Goal: Transaction & Acquisition: Purchase product/service

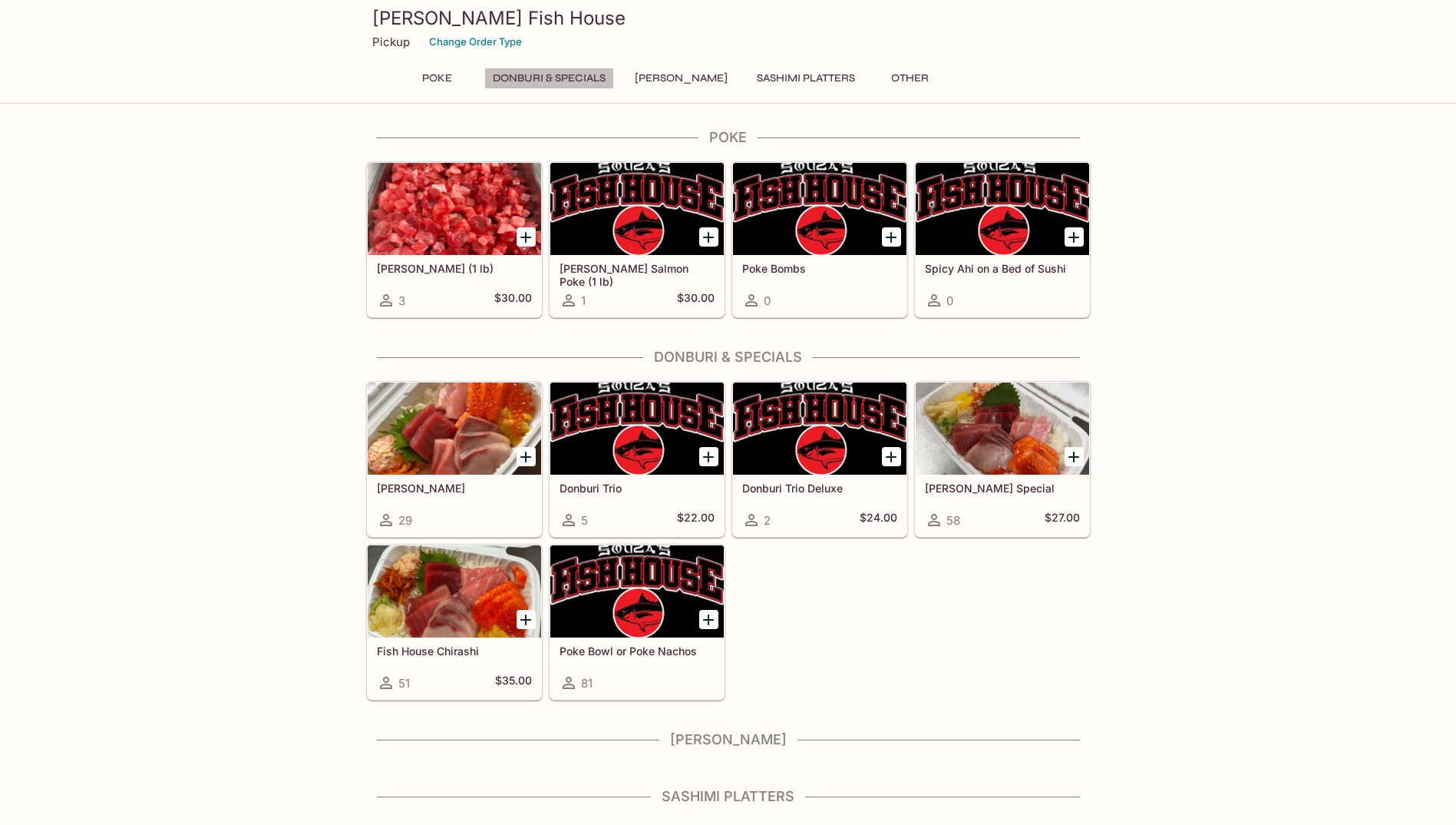
click at [538, 77] on button "Donburi & Specials" at bounding box center [549, 79] width 130 height 22
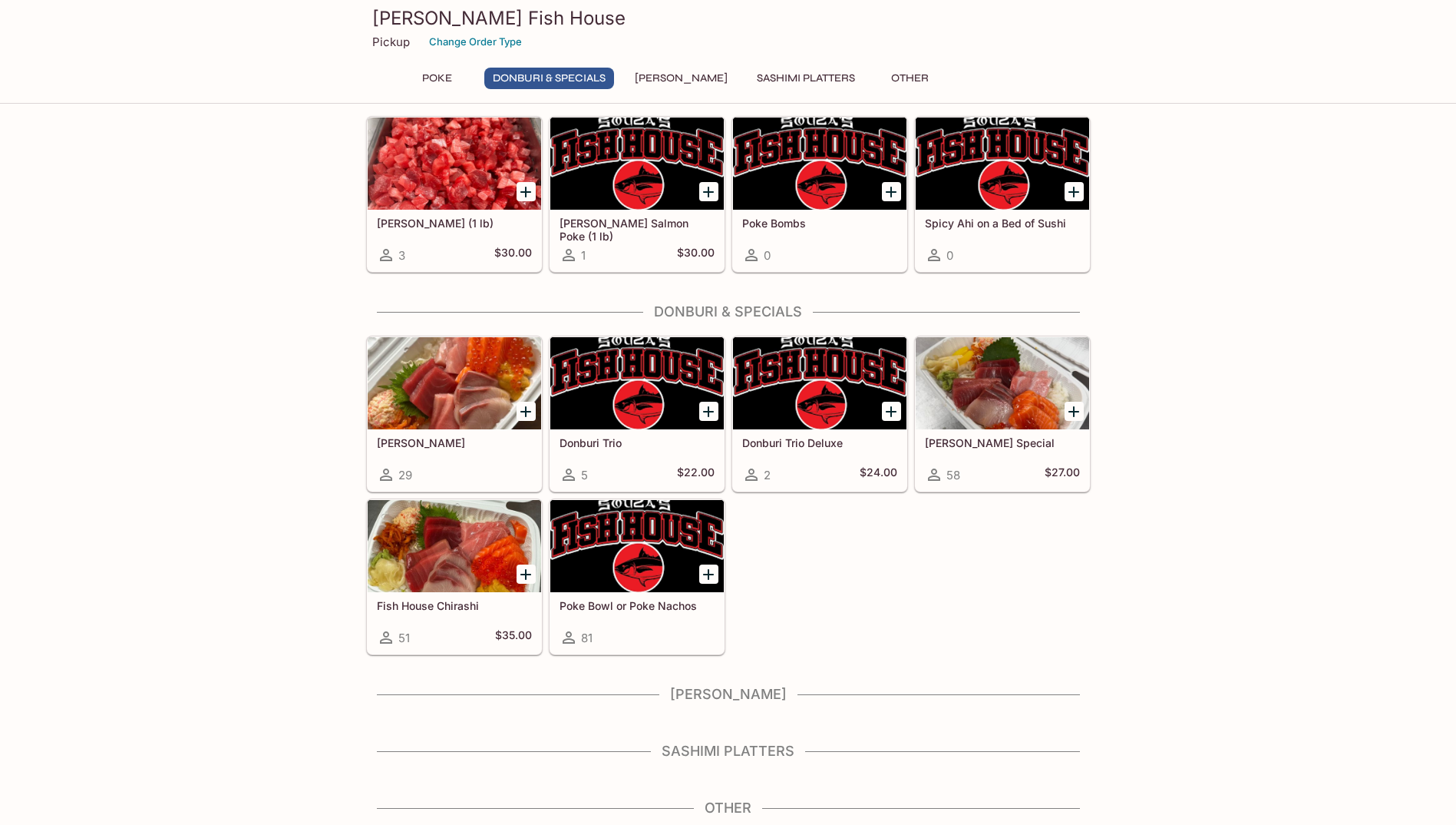
scroll to position [46, 0]
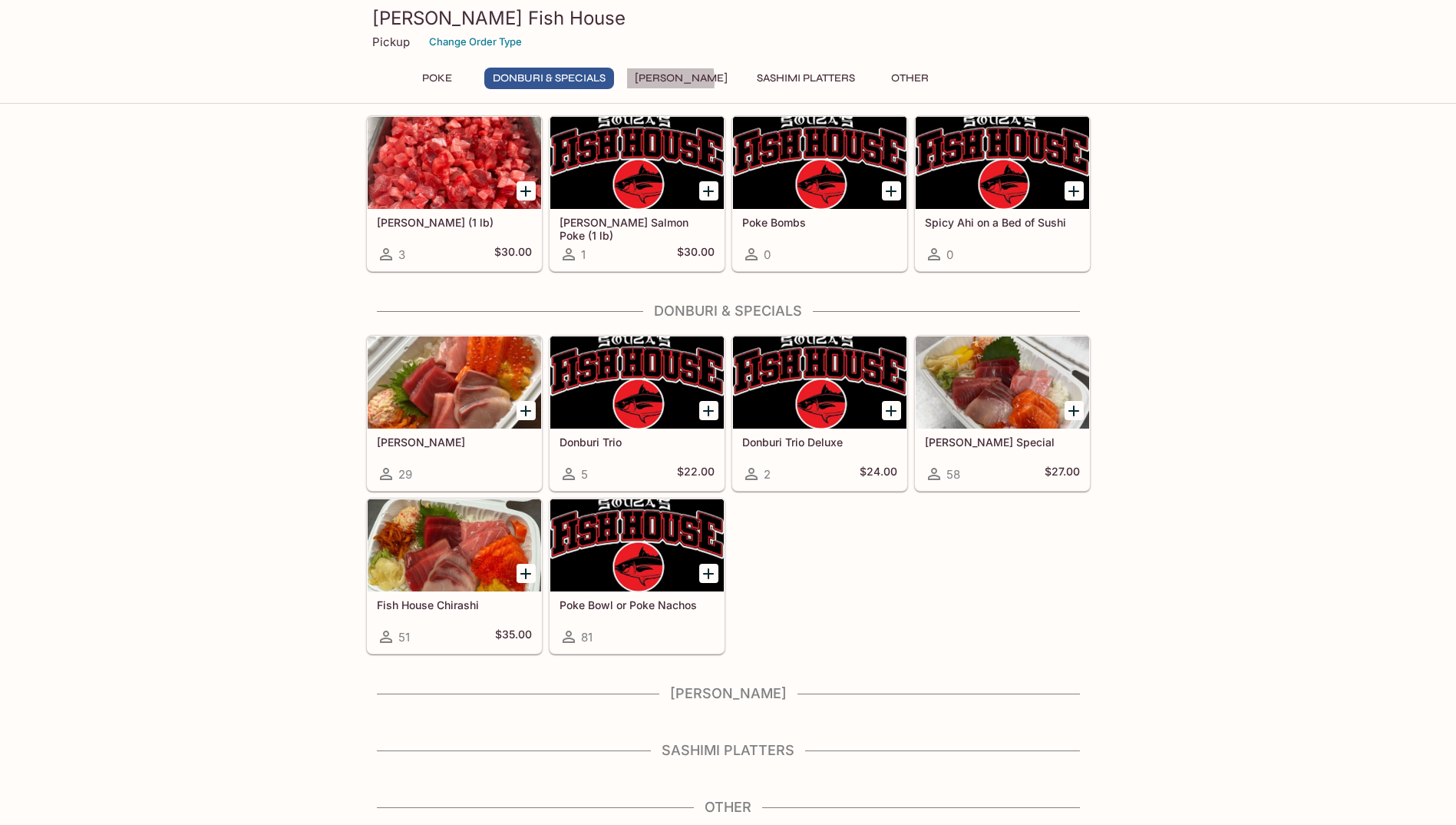
click at [638, 81] on button "[PERSON_NAME]" at bounding box center [681, 79] width 110 height 22
click at [780, 84] on button "Sashimi Platters" at bounding box center [806, 79] width 115 height 22
click at [892, 82] on button "Other" at bounding box center [911, 79] width 69 height 22
click at [594, 75] on button "Donburi & Specials" at bounding box center [549, 79] width 130 height 22
click at [450, 67] on div "Souza's Fish House Pickup Change Order Type Poke Donburi & Specials Sushi Cakes…" at bounding box center [728, 49] width 737 height 99
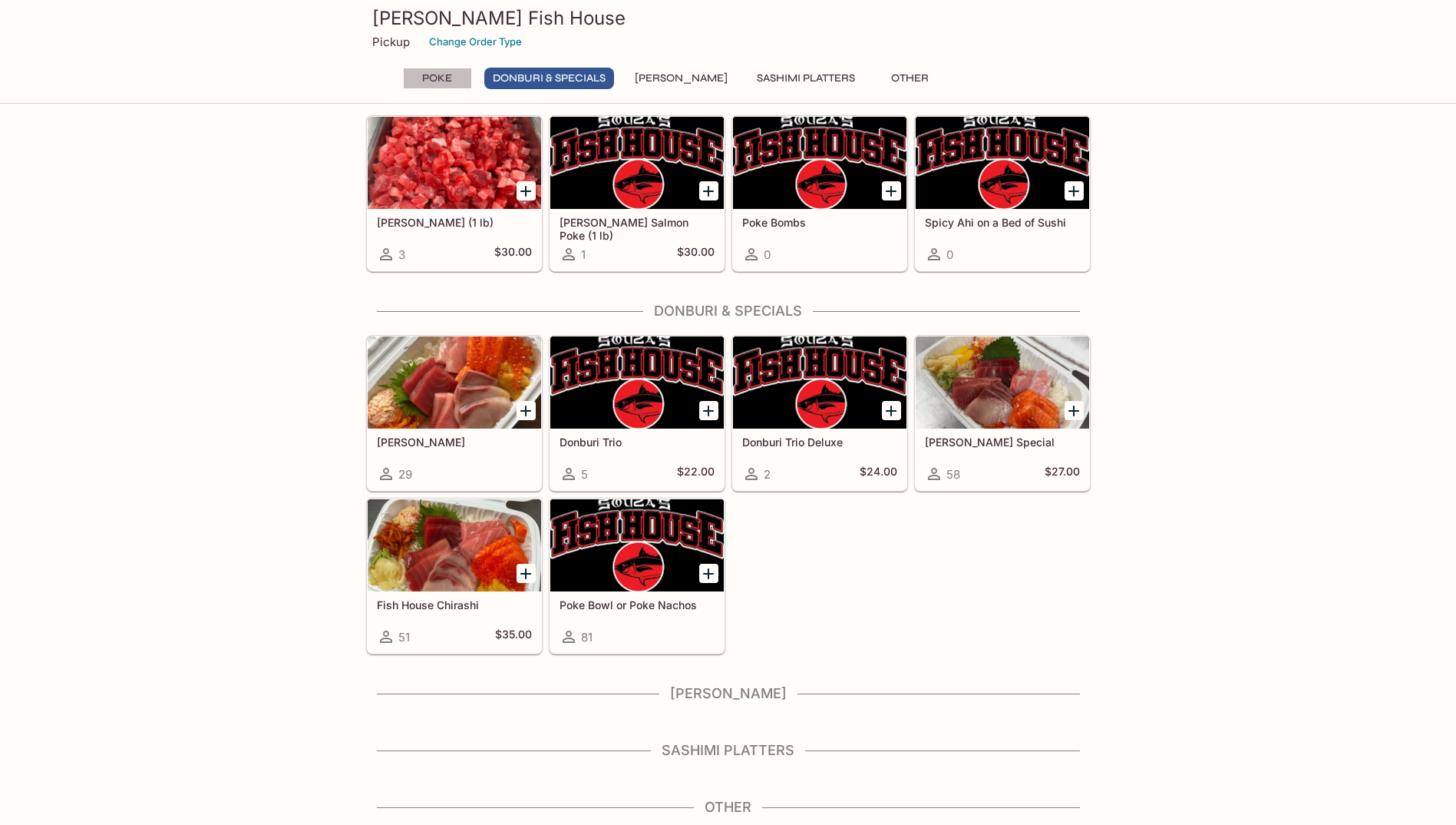
click at [425, 81] on button "Poke" at bounding box center [437, 79] width 69 height 22
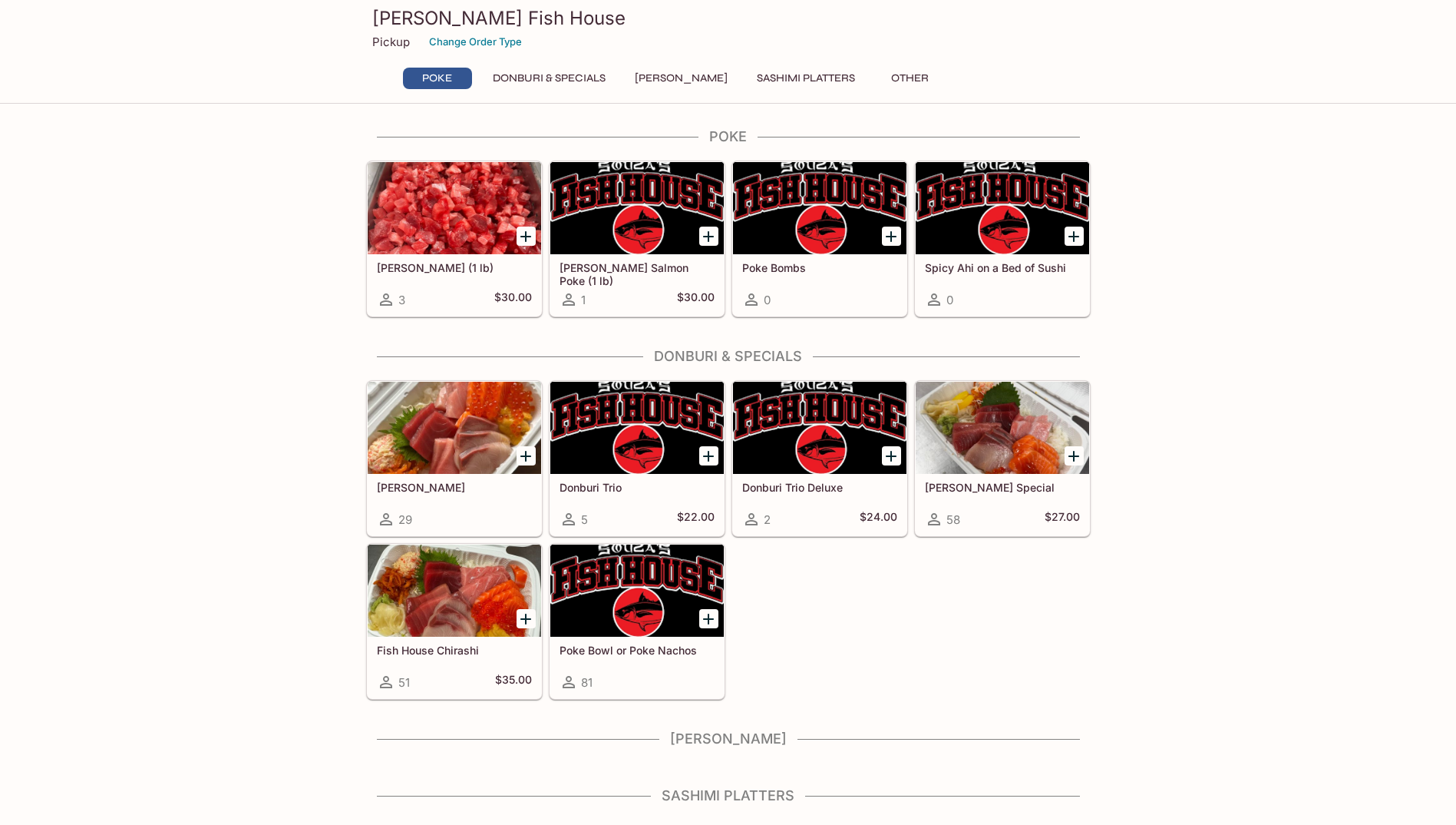
scroll to position [0, 0]
drag, startPoint x: 518, startPoint y: 86, endPoint x: 537, endPoint y: 87, distance: 19.0
click at [519, 87] on button "Donburi & Specials" at bounding box center [549, 79] width 130 height 22
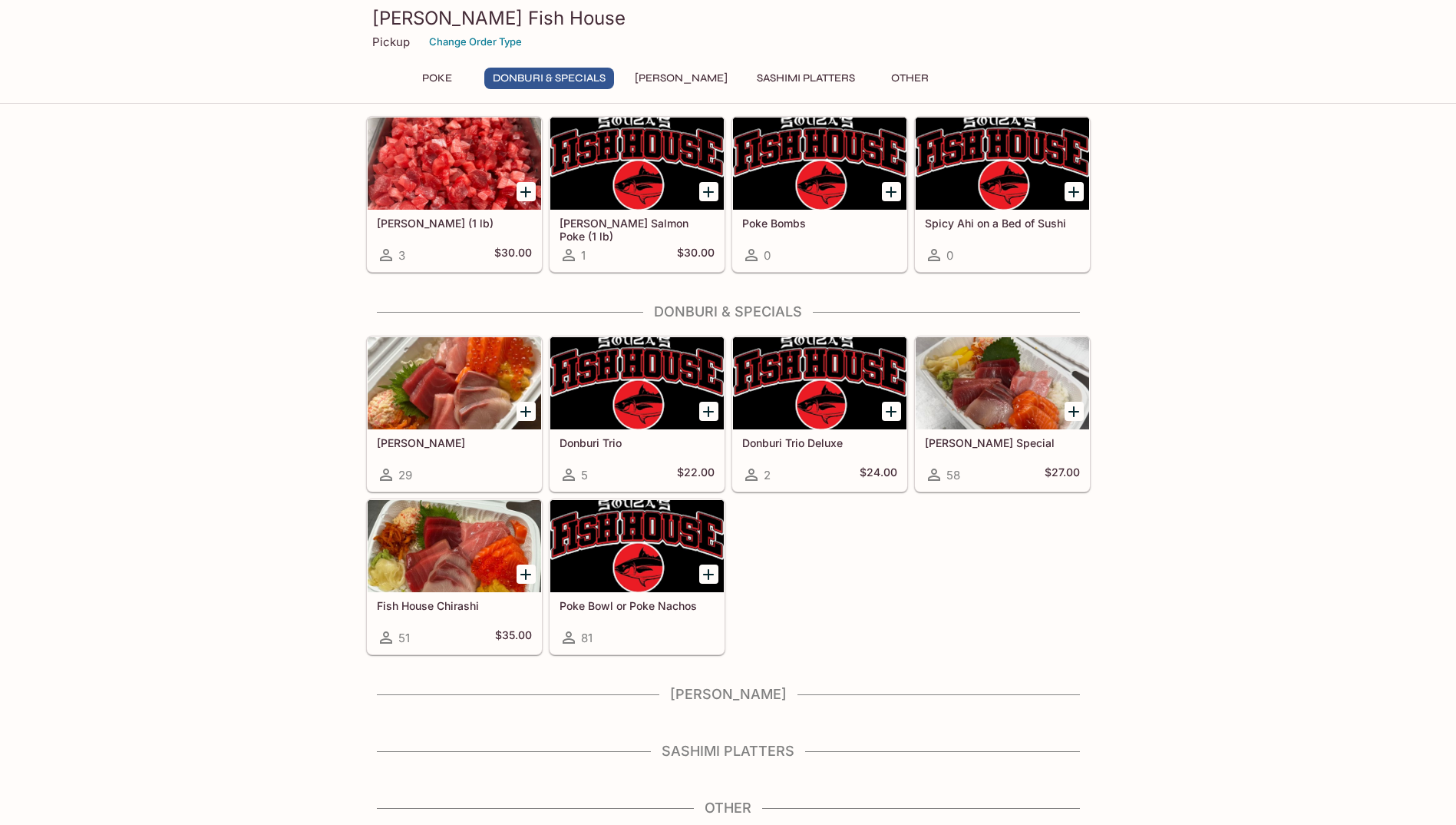
scroll to position [46, 0]
click at [651, 92] on div "Poke Donburi & Specials Sushi Cakes Sashimi Platters Other" at bounding box center [728, 83] width 663 height 31
click at [651, 86] on button "[PERSON_NAME]" at bounding box center [681, 79] width 110 height 22
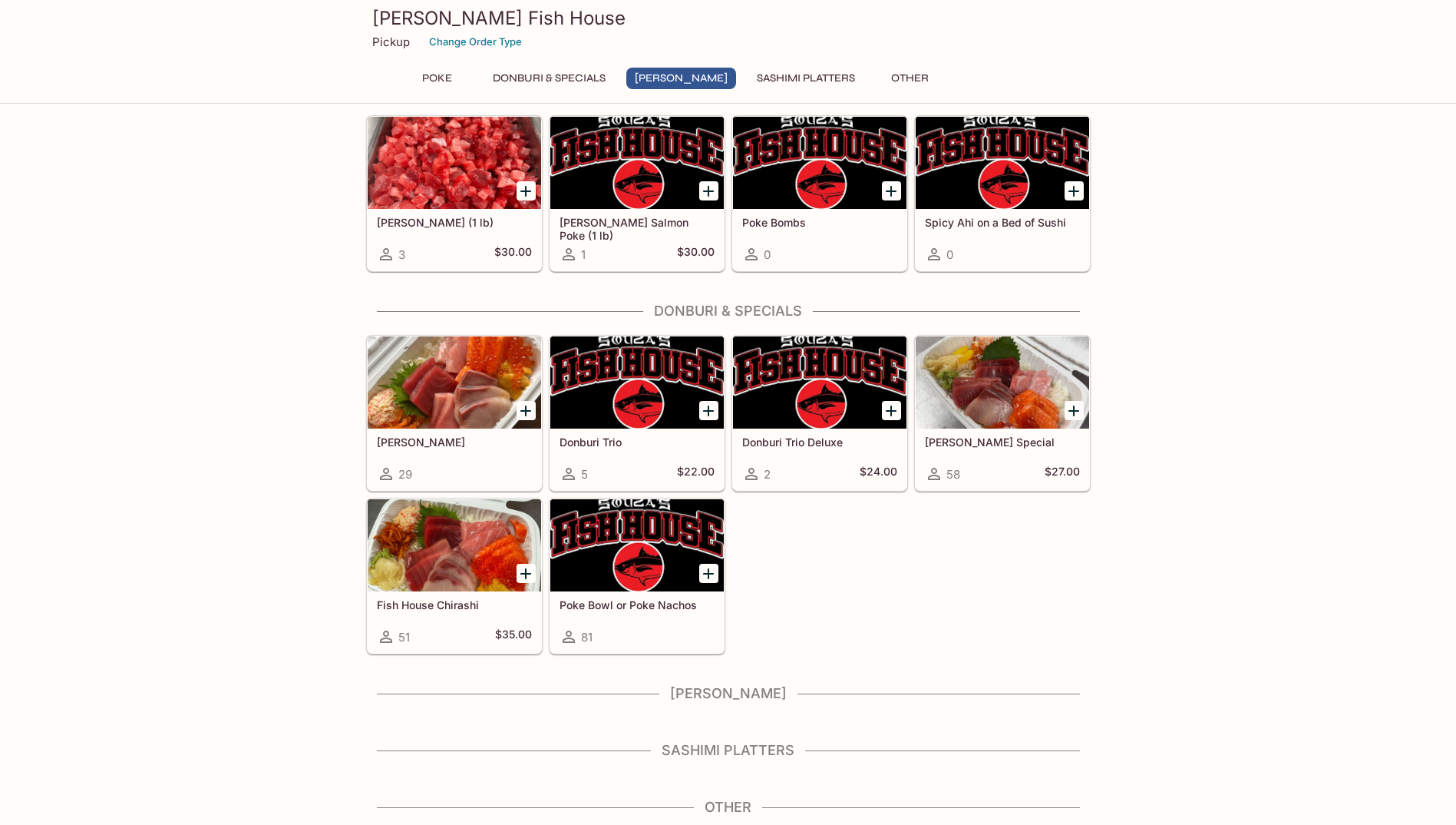
click at [383, 51] on div "Pickup Change Order Type" at bounding box center [728, 42] width 712 height 24
click at [388, 45] on p "Pickup" at bounding box center [391, 42] width 38 height 15
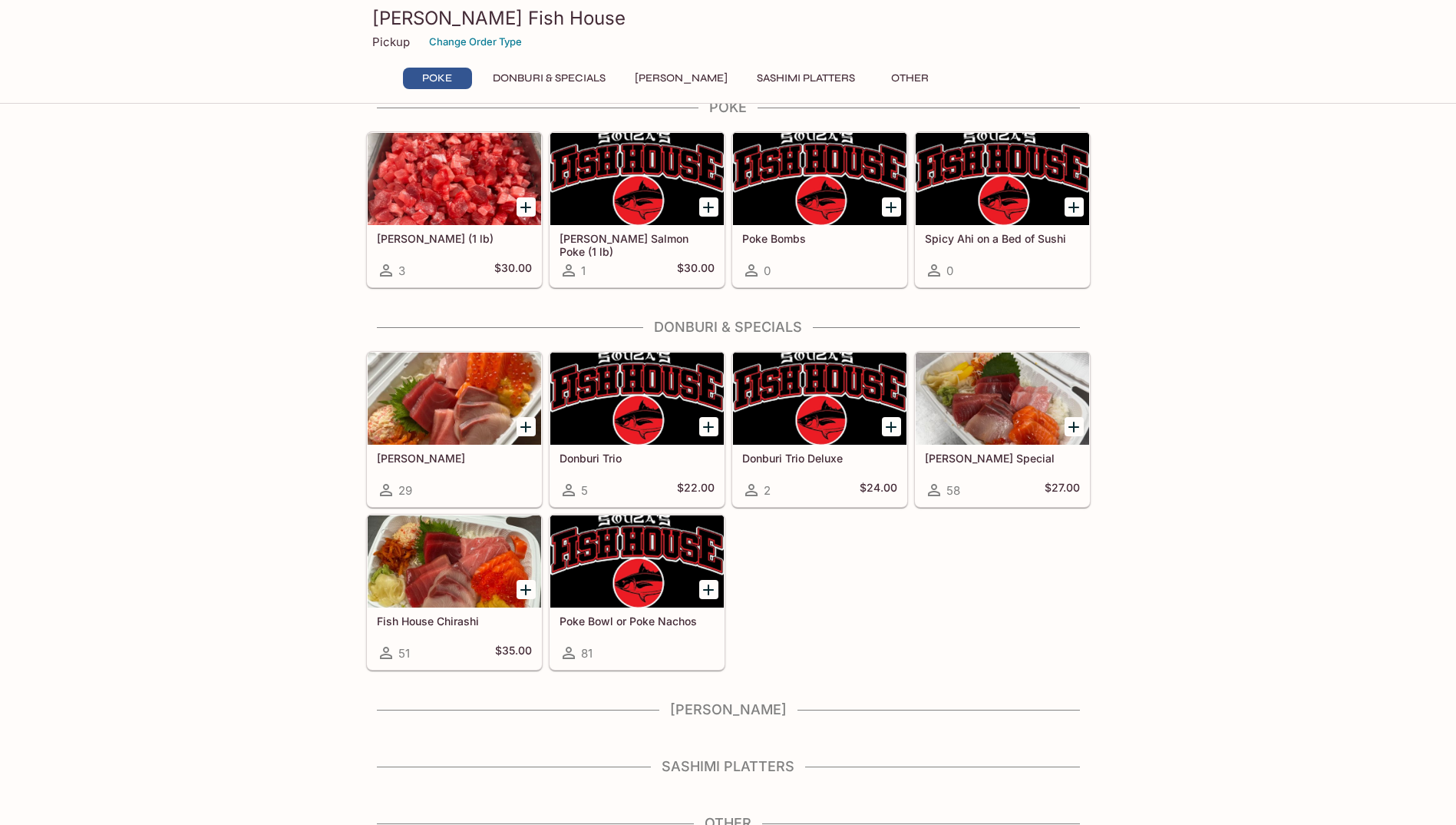
scroll to position [46, 0]
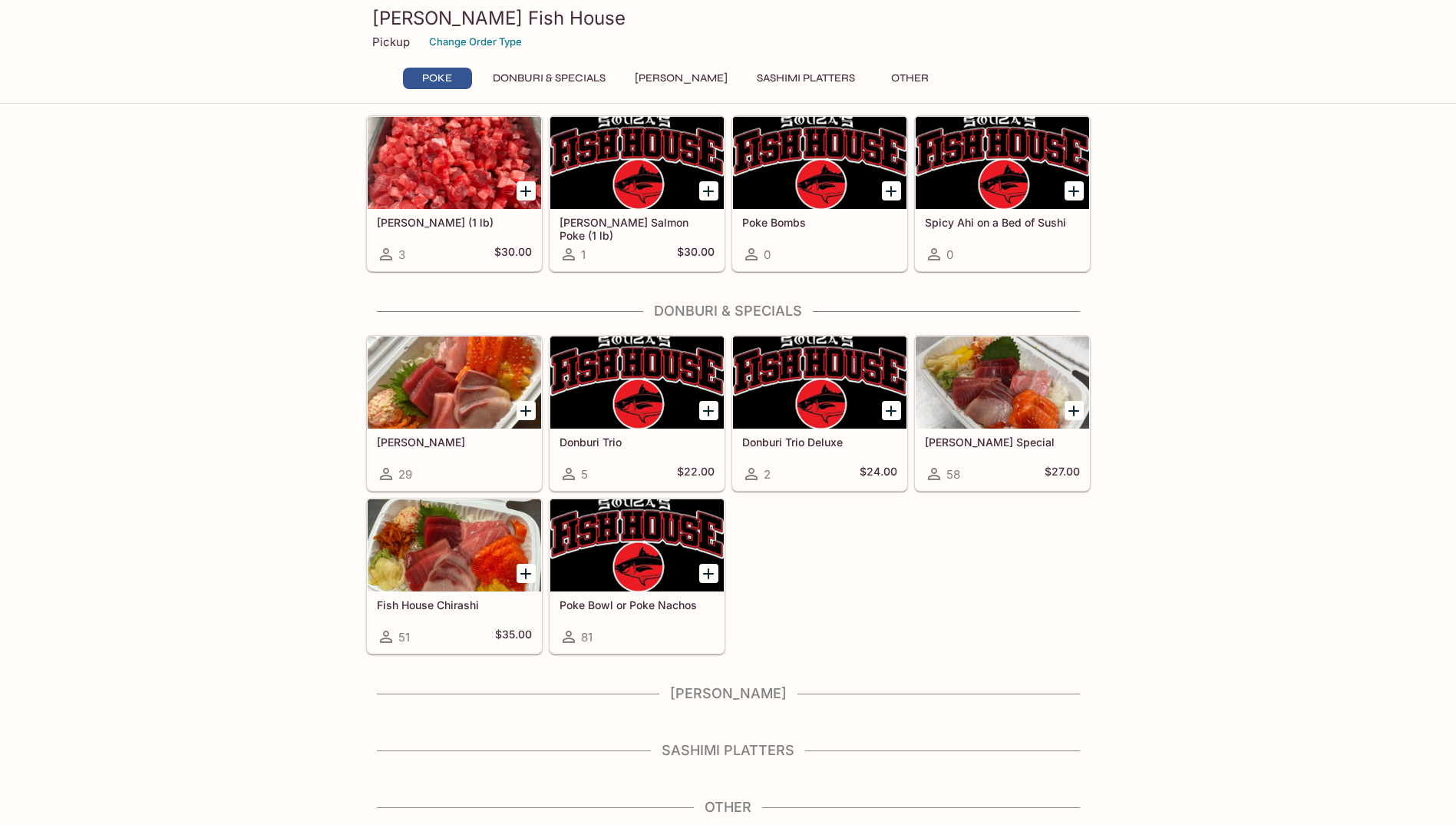
click at [736, 818] on div "Other" at bounding box center [728, 812] width 725 height 26
click at [751, 736] on div "Poke Ahi Poke (1 lb) 3 $30.00 [PERSON_NAME] Salmon Poke (1 lb) 1 $30.00 Poke Bo…" at bounding box center [728, 454] width 737 height 742
click at [755, 686] on h4 "[PERSON_NAME]" at bounding box center [728, 693] width 725 height 17
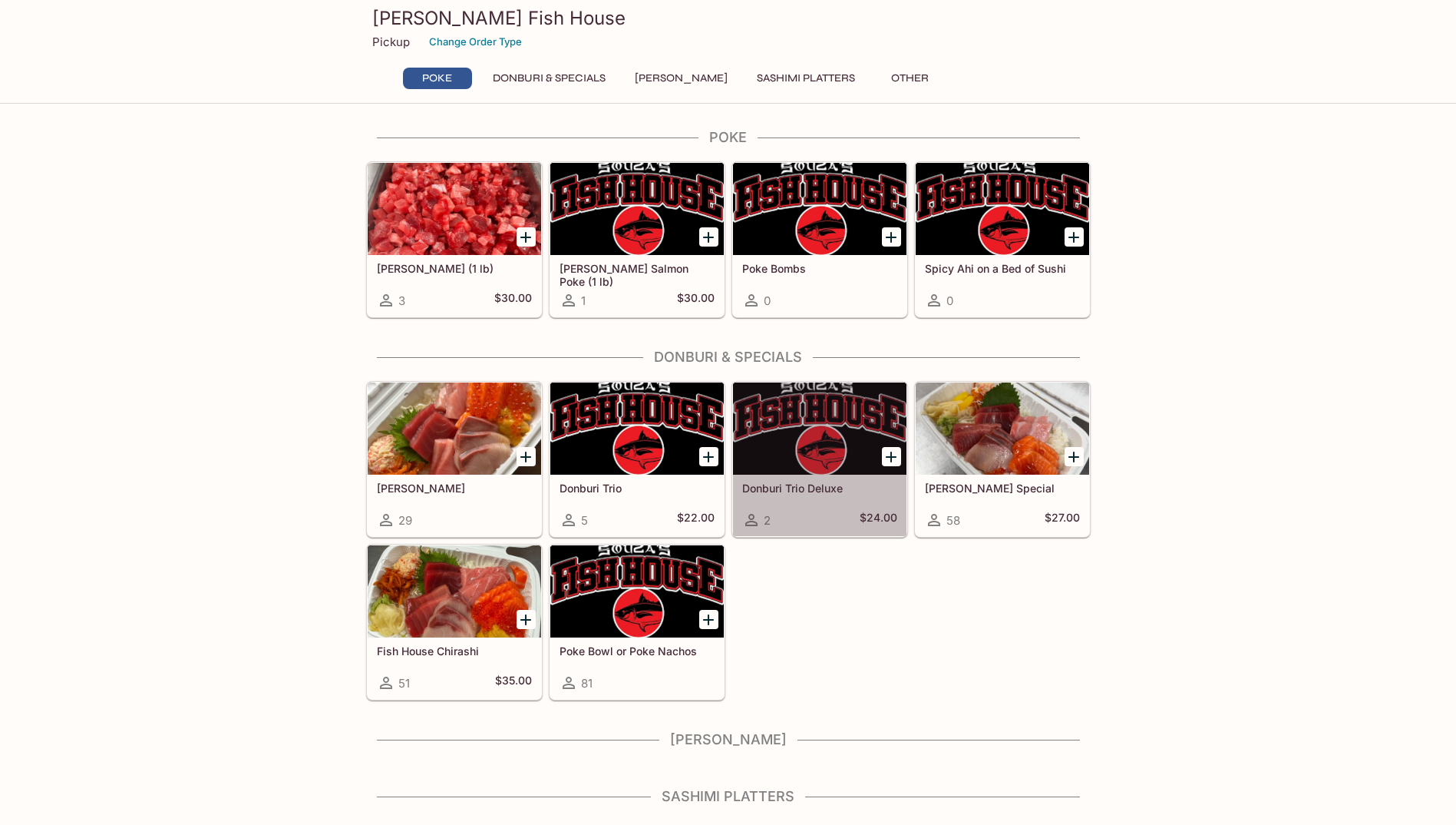
click at [793, 498] on div "Donburi Trio Deluxe 2 $24.00" at bounding box center [819, 505] width 173 height 62
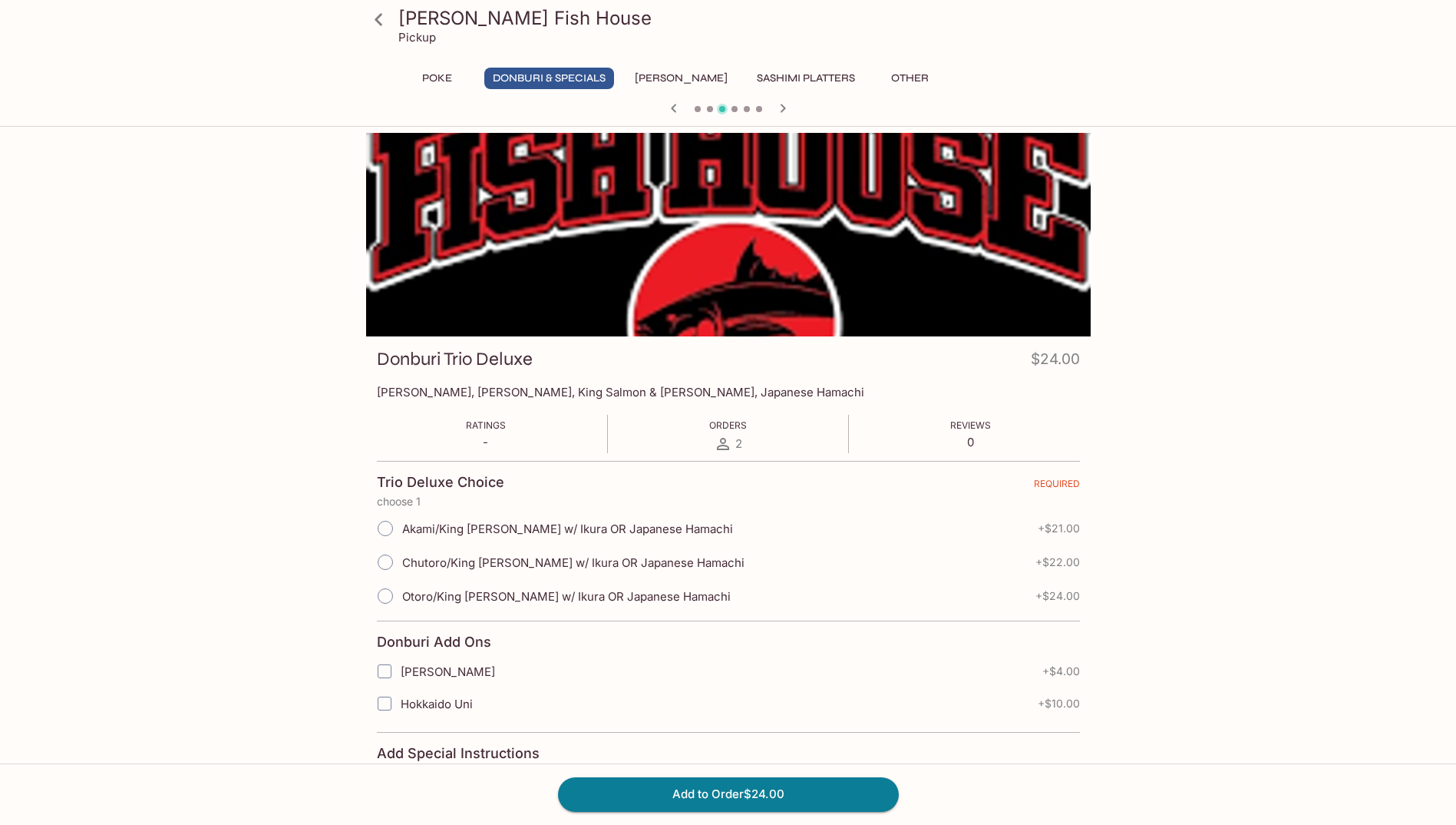
click at [609, 595] on span "Otoro/King [PERSON_NAME] w/ Ikura OR Japanese Hamachi" at bounding box center [566, 596] width 329 height 15
click at [401, 595] on input "Otoro/King [PERSON_NAME] w/ Ikura OR Japanese Hamachi" at bounding box center [386, 596] width 32 height 32
radio input "true"
click at [397, 24] on link at bounding box center [380, 19] width 38 height 39
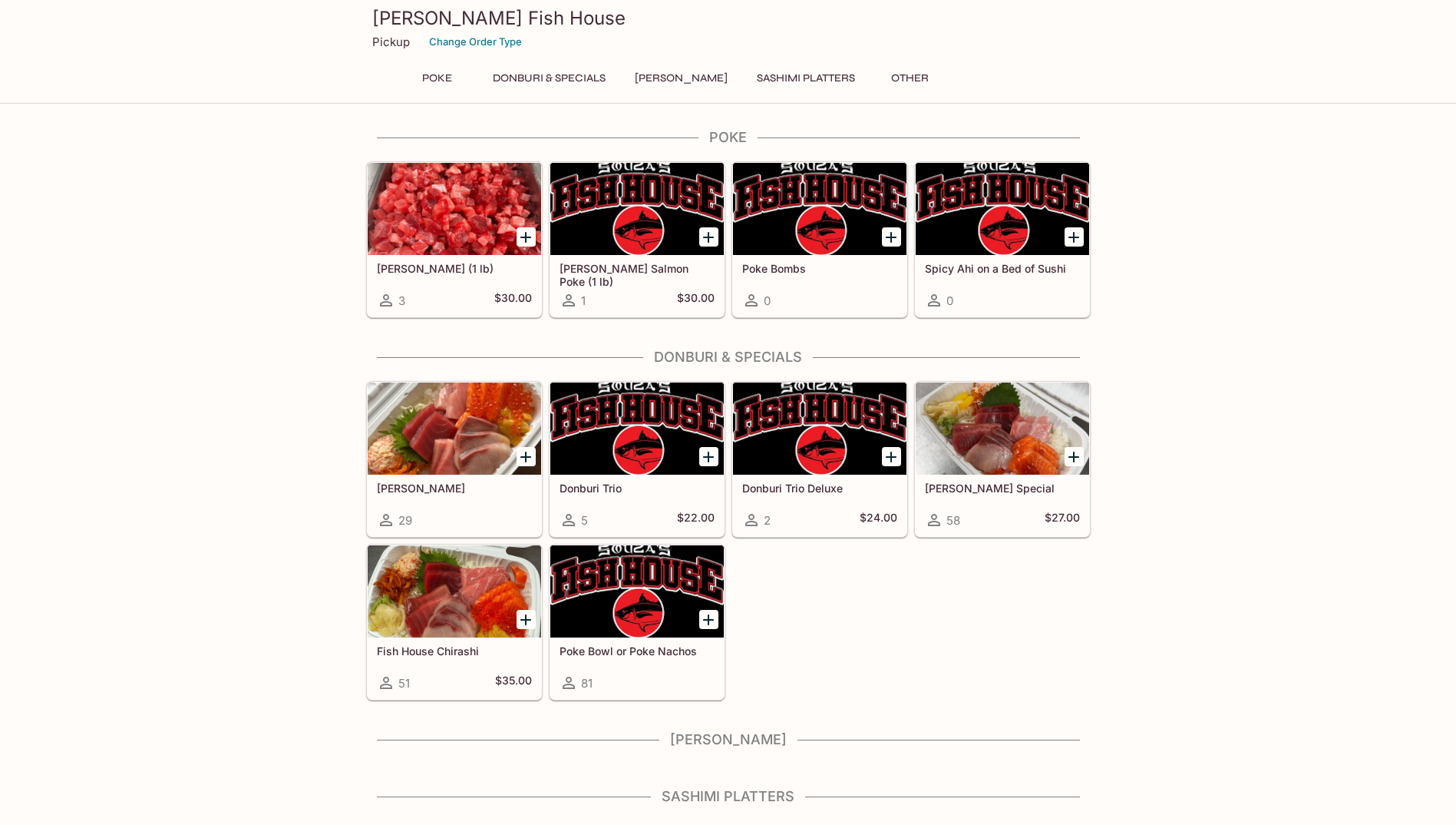
click at [460, 651] on h5 "Fish House Chirashi" at bounding box center [454, 651] width 155 height 13
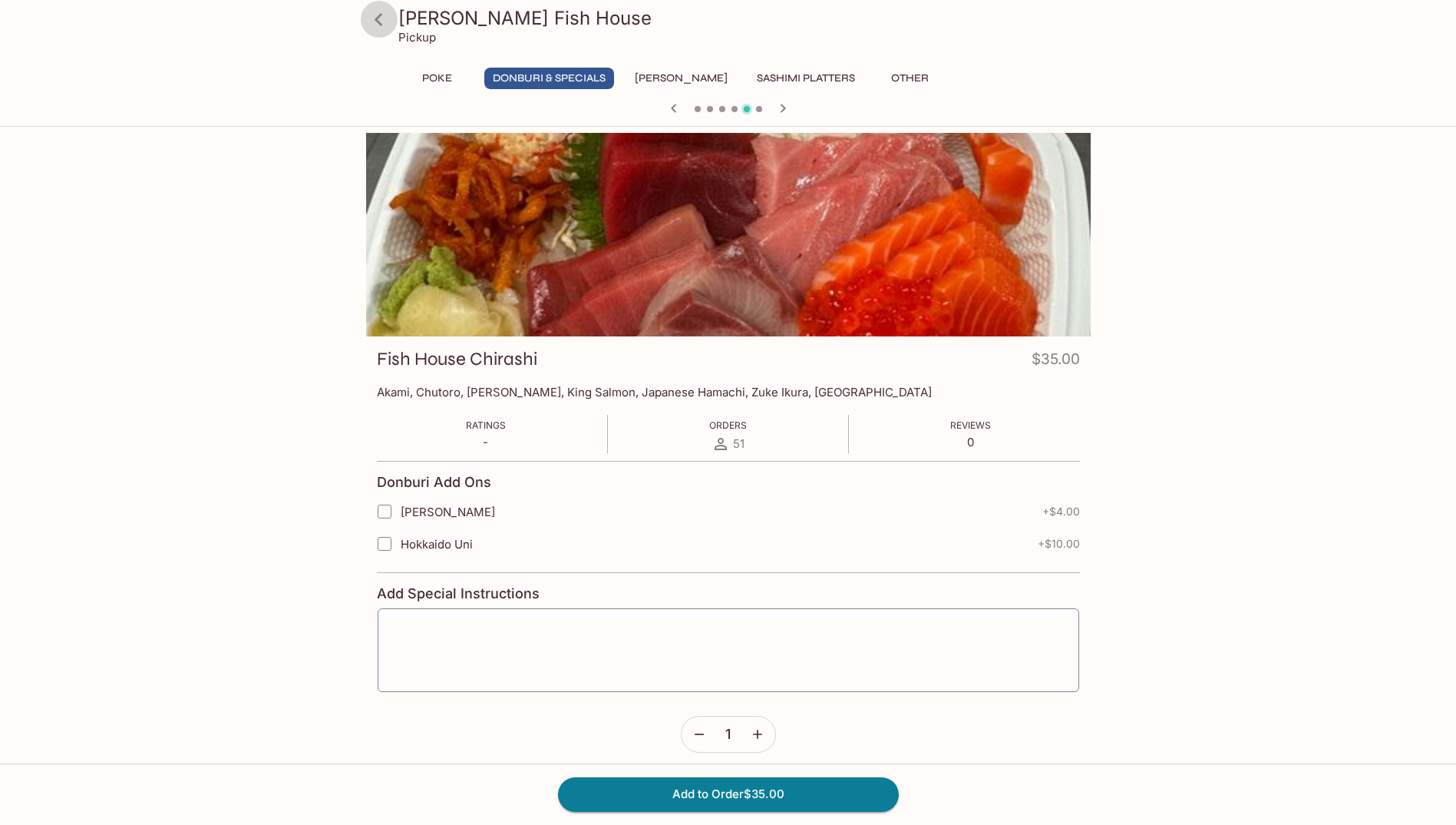
click at [385, 26] on icon at bounding box center [379, 19] width 27 height 27
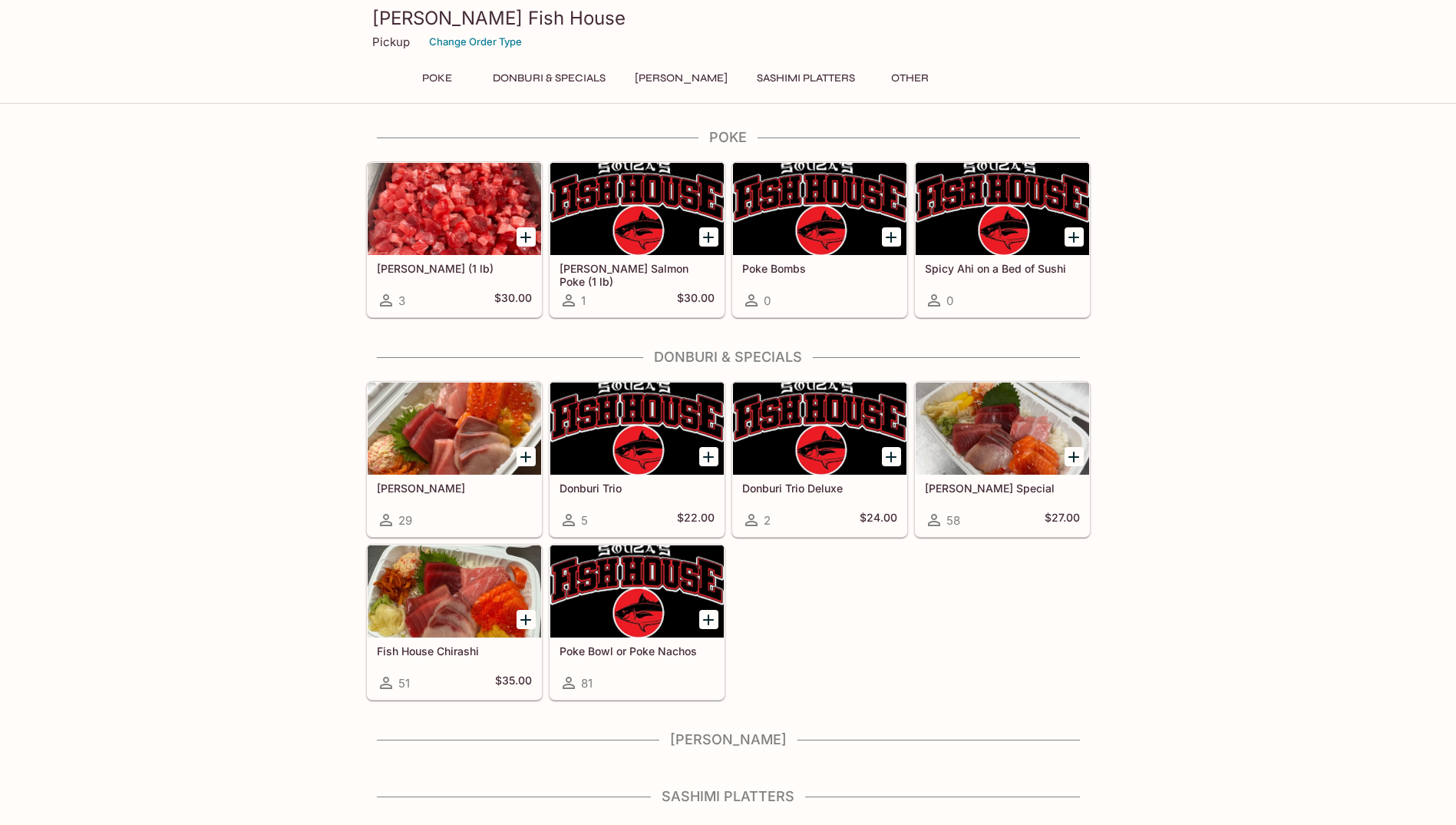
click at [637, 677] on div "81" at bounding box center [637, 682] width 155 height 18
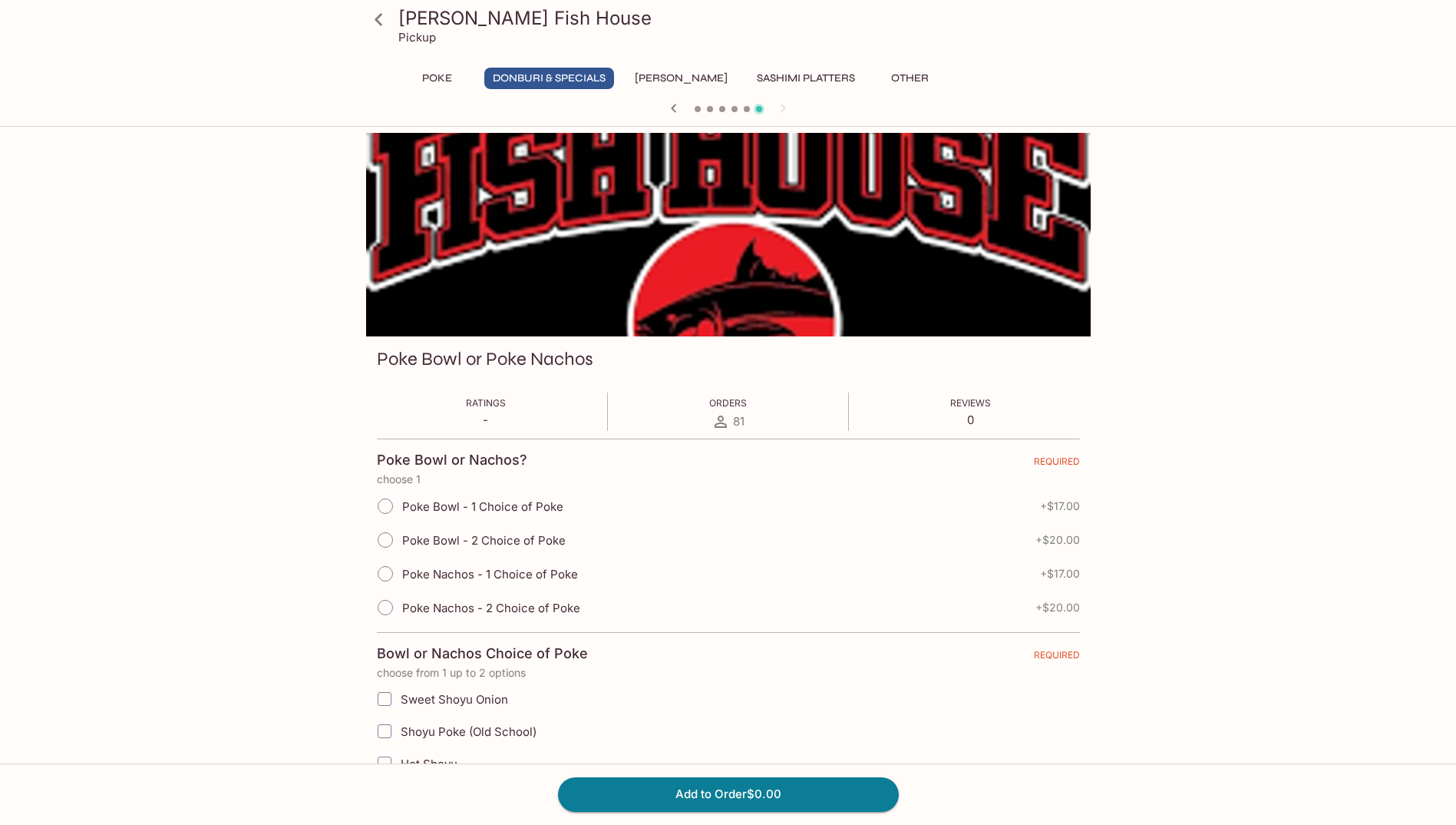
click at [435, 552] on label "Poke Bowl - 2 Choice of Poke" at bounding box center [467, 540] width 197 height 34
click at [401, 552] on input "Poke Bowl - 2 Choice of Poke" at bounding box center [386, 540] width 32 height 32
radio input "true"
click at [428, 74] on button "Poke" at bounding box center [437, 79] width 69 height 22
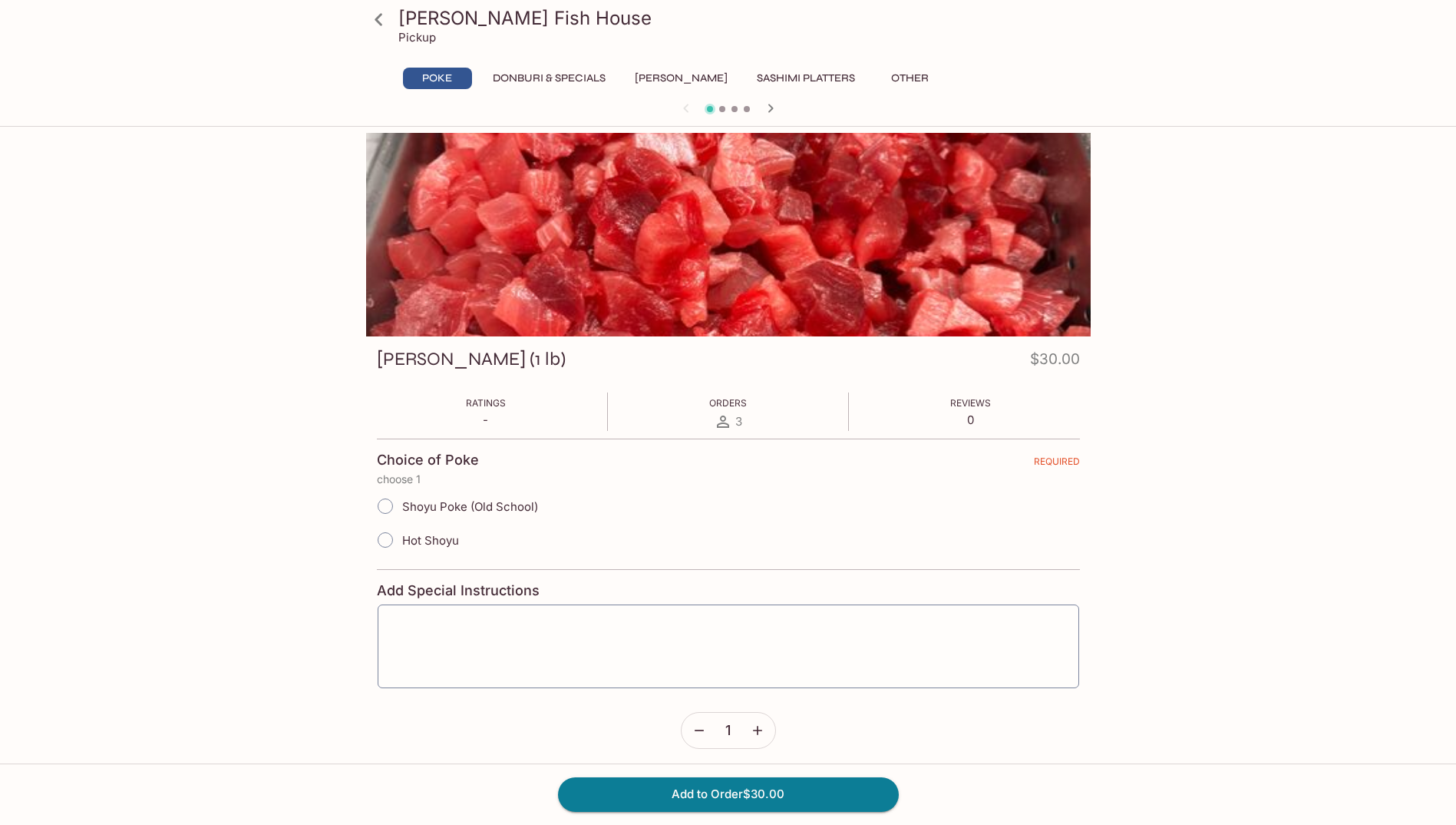
click at [390, 18] on icon at bounding box center [379, 19] width 27 height 27
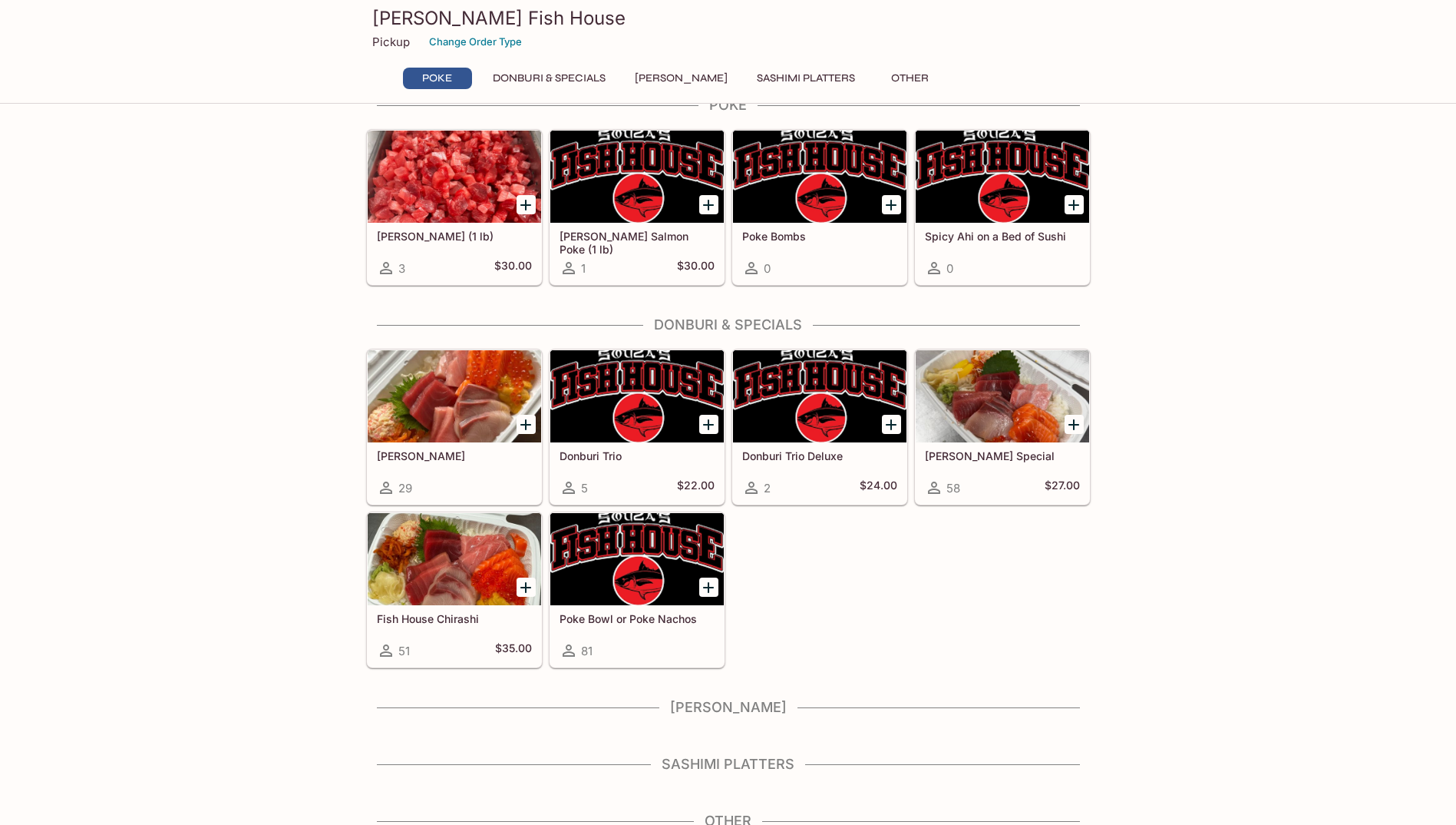
scroll to position [46, 0]
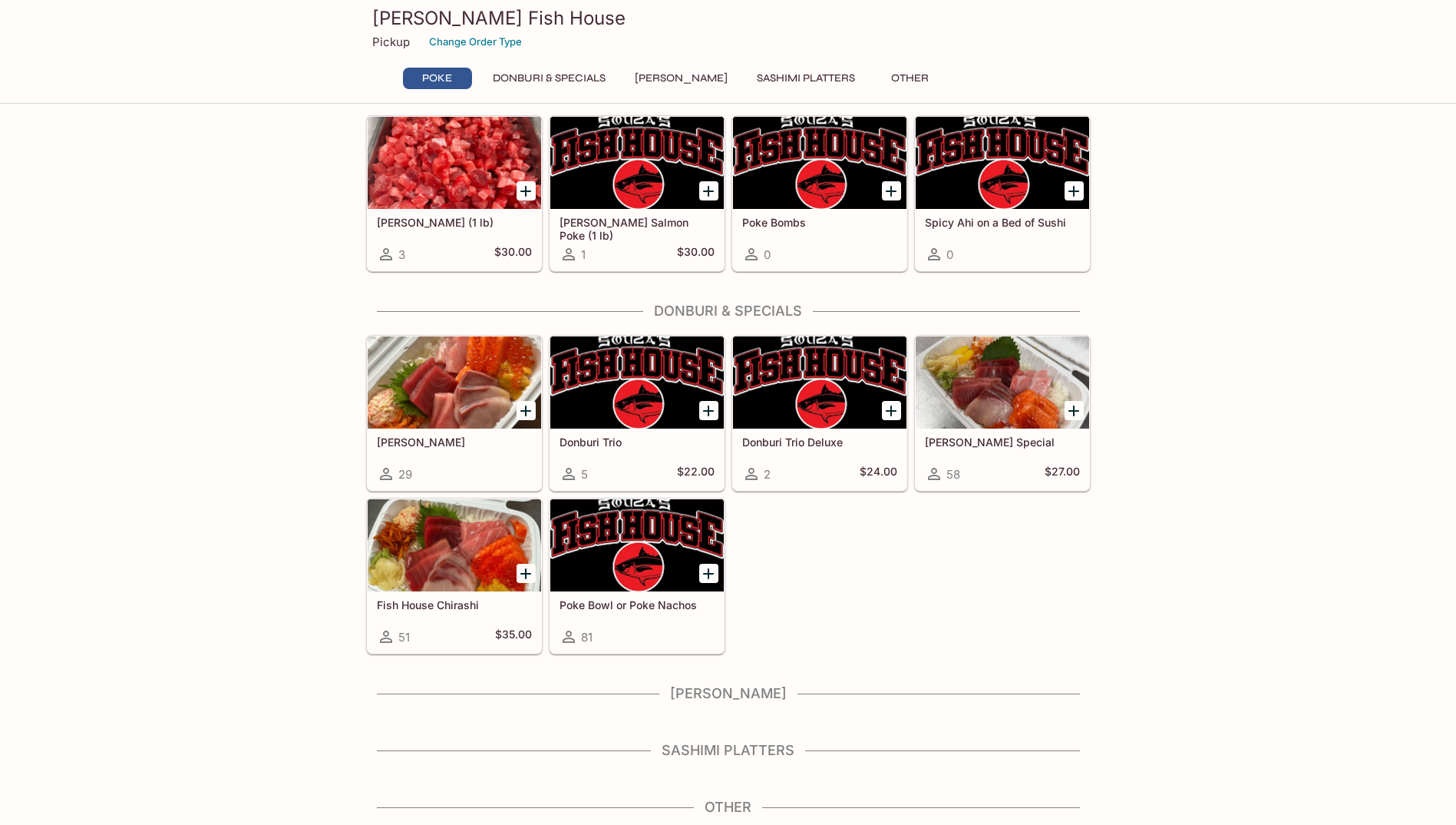
click at [755, 746] on h4 "Sashimi Platters" at bounding box center [728, 750] width 725 height 17
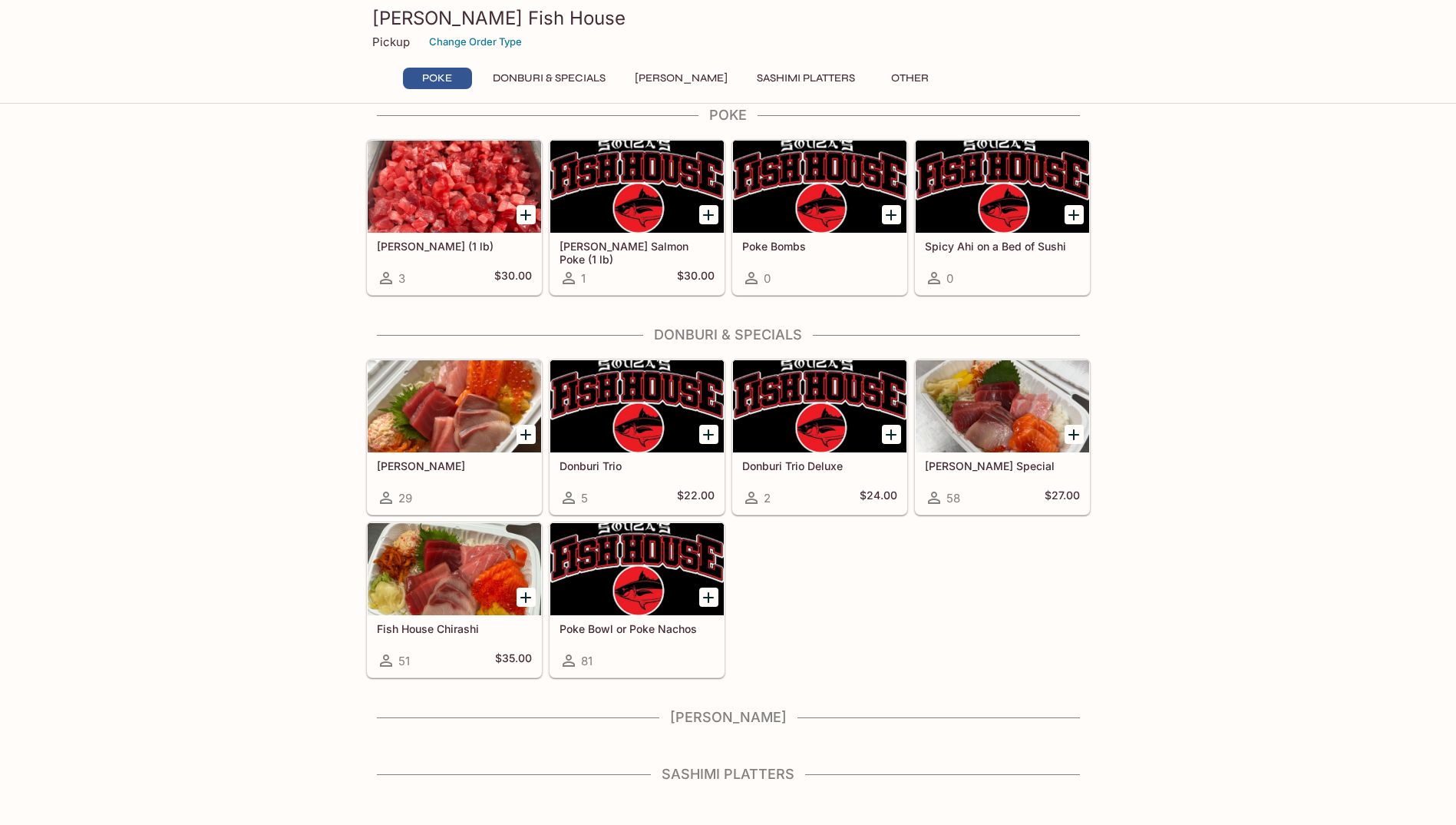
scroll to position [0, 0]
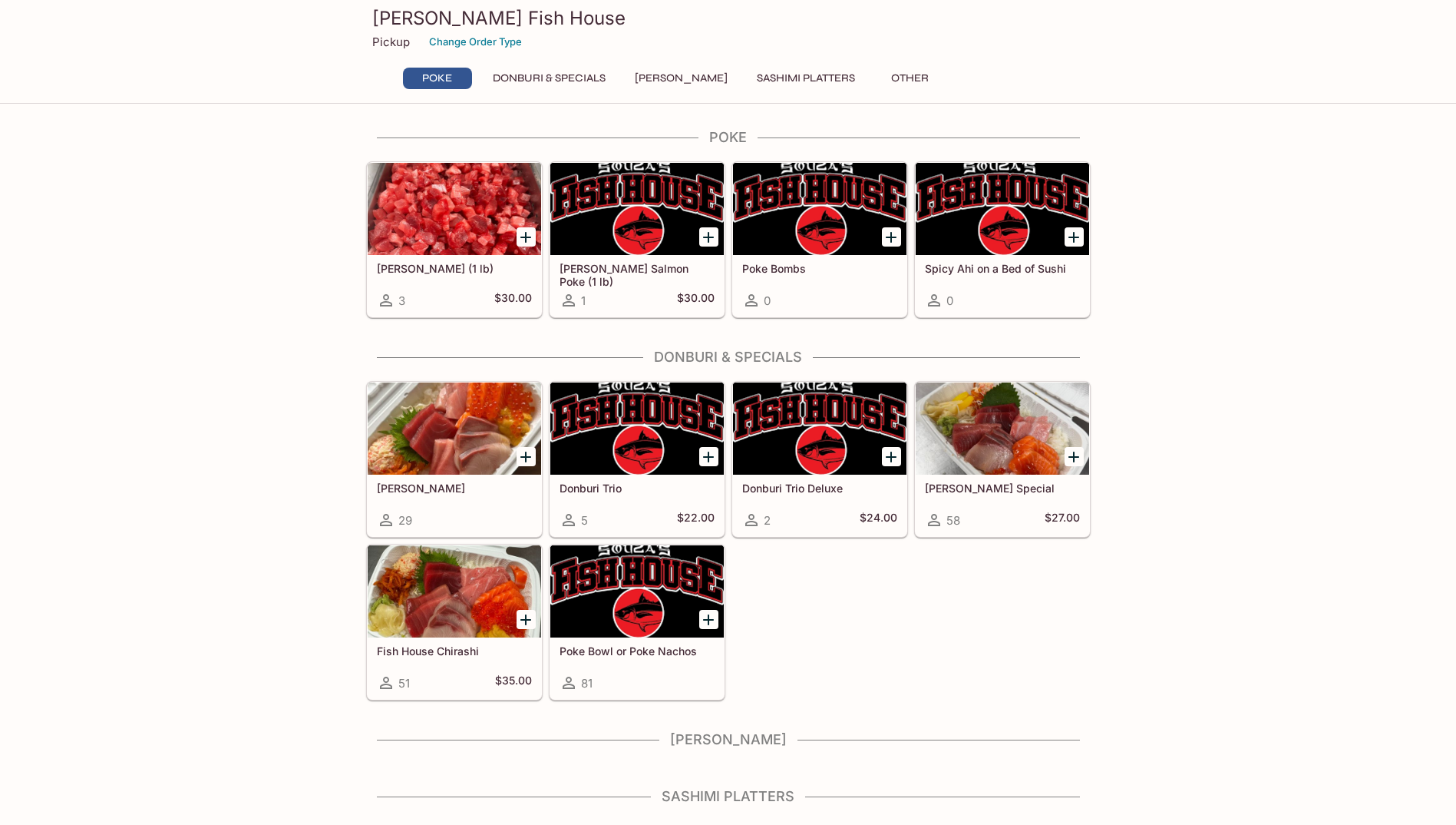
click at [668, 668] on div "Poke Bowl or Poke Nachos 81" at bounding box center [637, 669] width 173 height 62
